Goal: Information Seeking & Learning: Find specific fact

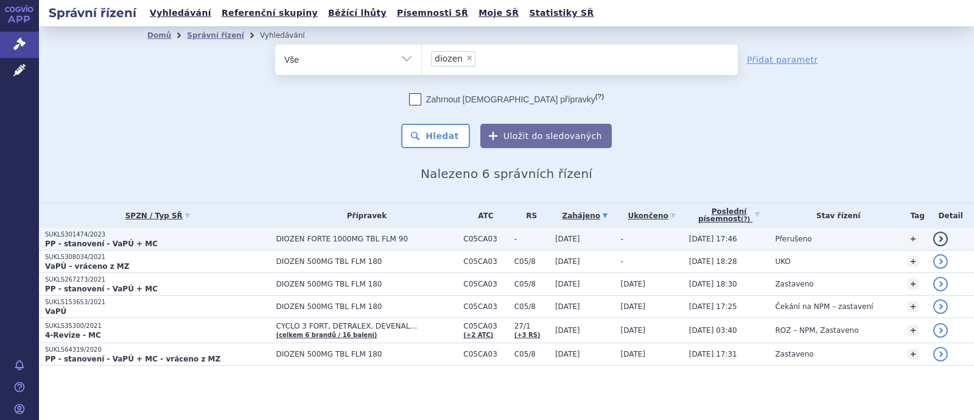
click at [99, 242] on strong "PP - stanovení - VaPÚ + MC" at bounding box center [101, 243] width 113 height 9
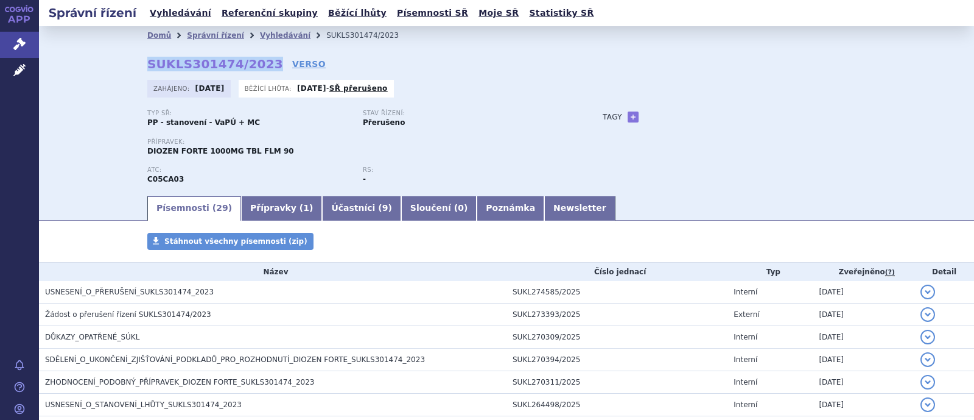
drag, startPoint x: 230, startPoint y: 68, endPoint x: 253, endPoint y: 68, distance: 23.2
click at [253, 68] on div "Domů Správní řízení Vyhledávání SUKLS301474/2023 SUKLS301474/2023 VERSO Zahájen…" at bounding box center [506, 119] width 767 height 150
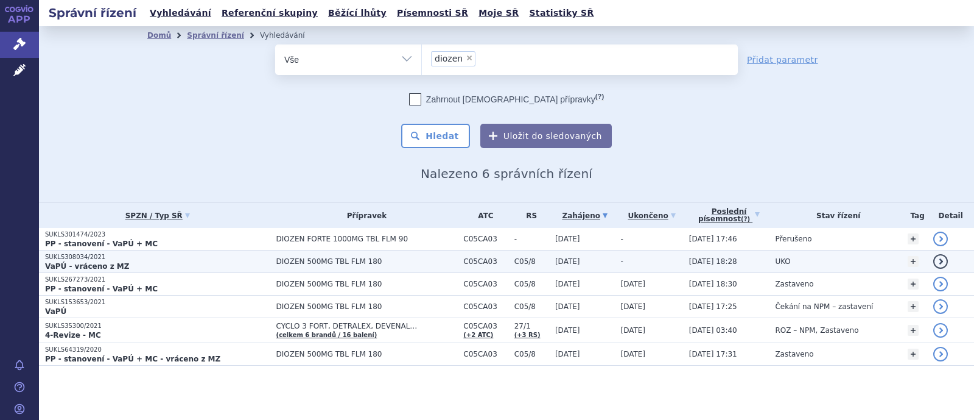
click at [315, 263] on span "DIOZEN 500MG TBL FLM 180" at bounding box center [366, 261] width 181 height 9
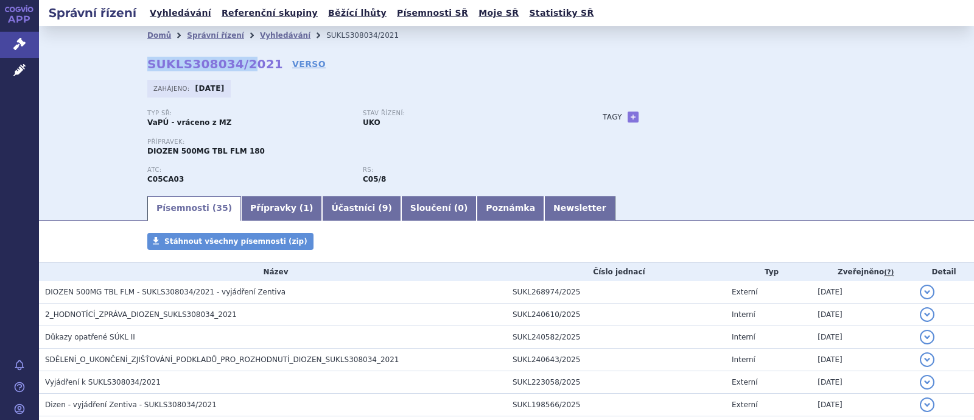
click at [237, 71] on div "Domů Správní řízení Vyhledávání SUKLS308034/2021 SUKLS308034/2021 VERSO [GEOGRA…" at bounding box center [506, 119] width 767 height 150
click at [250, 68] on strong "SUKLS308034/2021" at bounding box center [215, 64] width 136 height 15
drag, startPoint x: 252, startPoint y: 68, endPoint x: 158, endPoint y: 56, distance: 95.1
click at [158, 57] on strong "SUKLS308034/2021" at bounding box center [215, 64] width 136 height 15
click at [147, 63] on strong "SUKLS308034/2021" at bounding box center [215, 64] width 136 height 15
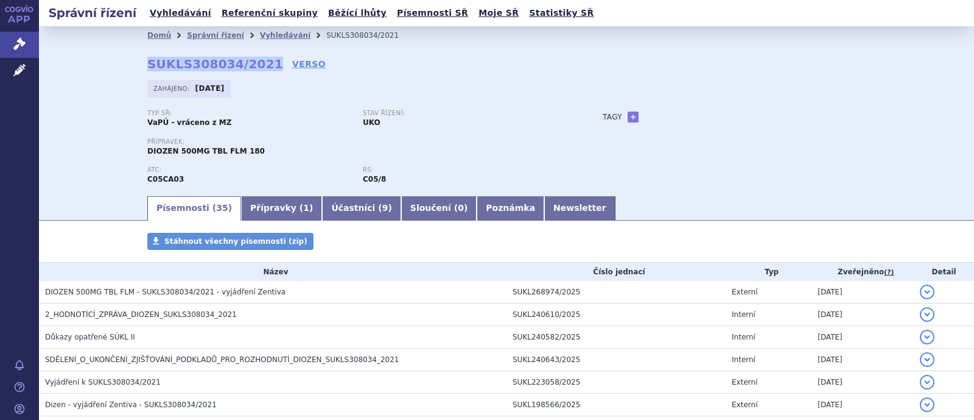
drag, startPoint x: 140, startPoint y: 63, endPoint x: 253, endPoint y: 65, distance: 112.7
click at [253, 65] on div "Domů Správní řízení Vyhledávání SUKLS308034/2021 SUKLS308034/2021 VERSO [GEOGRA…" at bounding box center [506, 119] width 767 height 150
copy strong "SUKLS308034/2021"
